Goal: Task Accomplishment & Management: Manage account settings

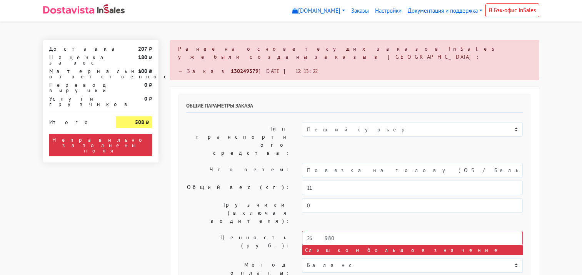
select select "10:00"
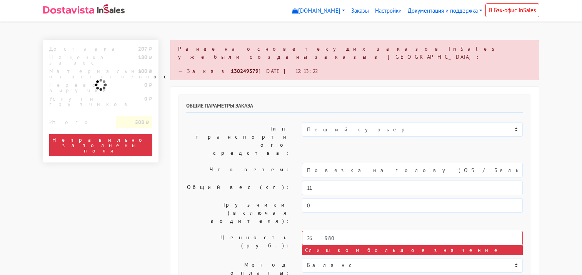
select select "10:00"
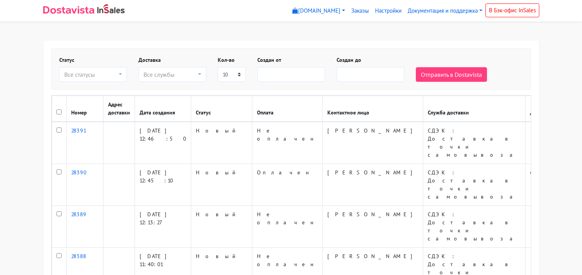
select select
click at [89, 77] on div "Все статусы" at bounding box center [90, 74] width 53 height 9
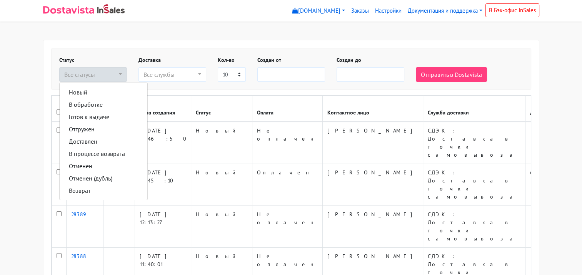
click at [95, 55] on div "Статус Новый В обработке Готов к выдаче Отгружен Доставлен В процессе возврата …" at bounding box center [291, 68] width 479 height 41
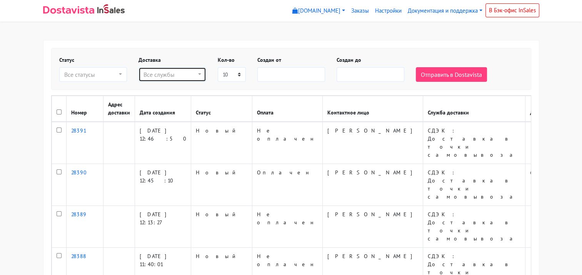
click at [165, 76] on div "Все службы" at bounding box center [169, 74] width 53 height 9
select select
click at [172, 79] on button "Все службы" at bounding box center [172, 74] width 68 height 15
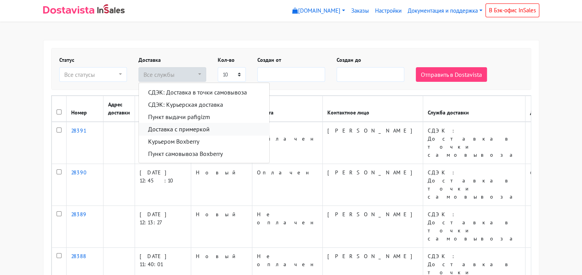
click at [202, 131] on span "Доставка с примеркой" at bounding box center [179, 129] width 62 height 9
select select "14085153"
click at [194, 58] on div "Доставка СДЭК: Доставка в точки самовывоза СДЭК: Курьерская доставка Пункт выда…" at bounding box center [172, 69] width 79 height 26
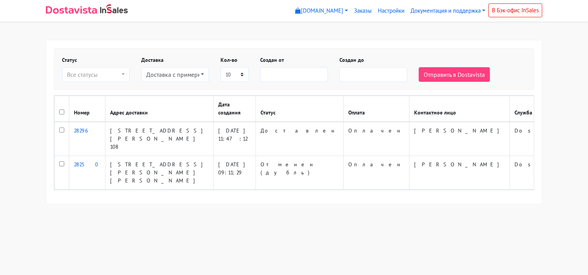
select select
click at [368, 221] on html "[DOMAIN_NAME] [DOMAIN_NAME] Выйти Заказы Настройки" at bounding box center [294, 111] width 588 height 223
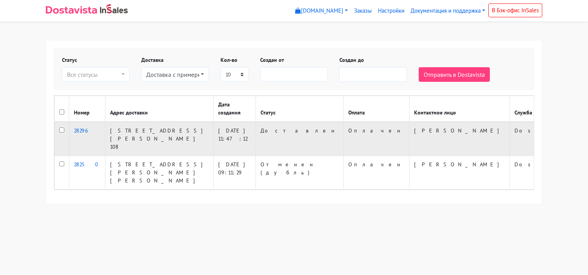
click at [63, 130] on input "checkbox" at bounding box center [61, 130] width 5 height 5
checkbox input "true"
